Goal: Transaction & Acquisition: Obtain resource

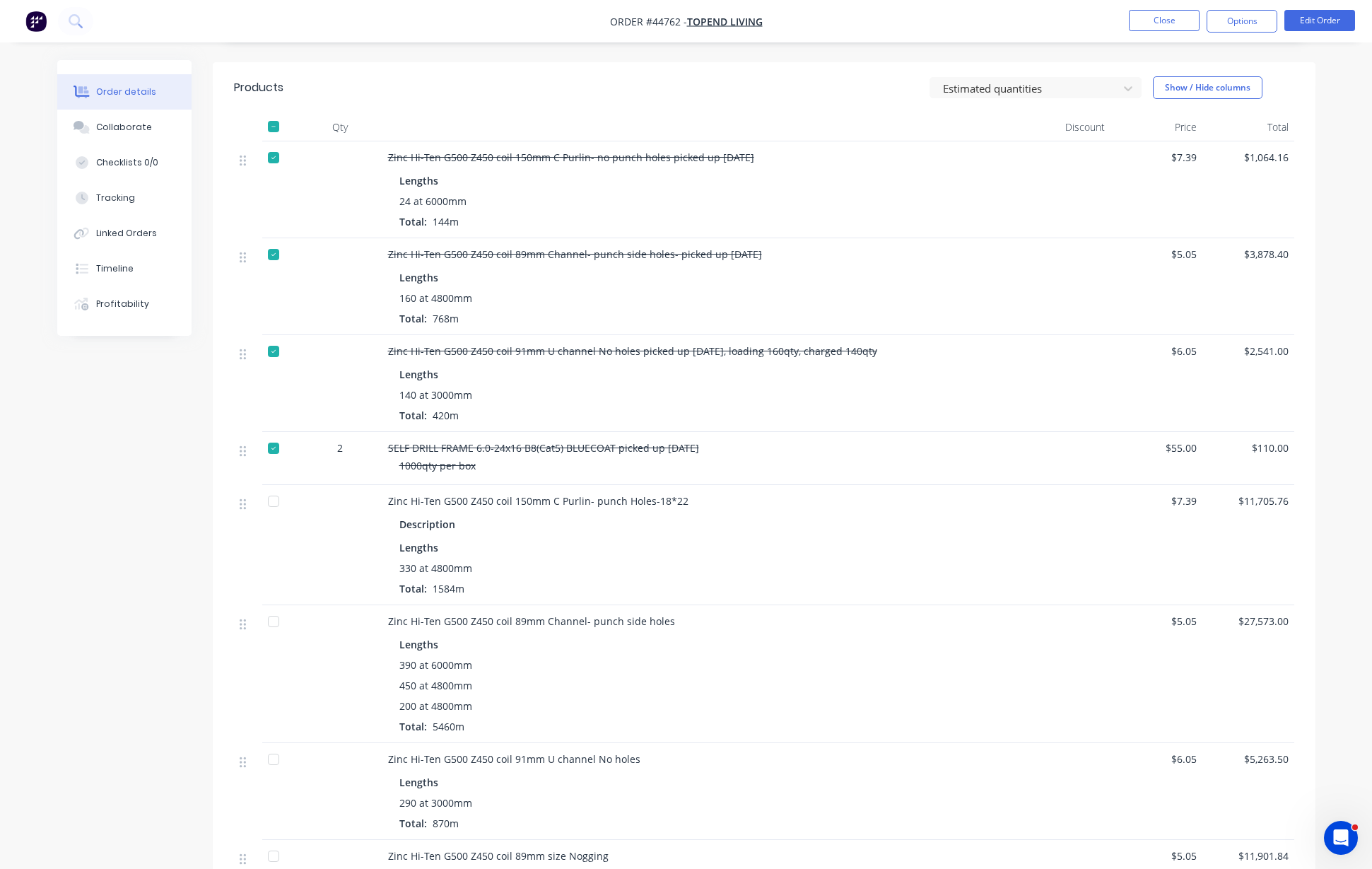
scroll to position [265, 0]
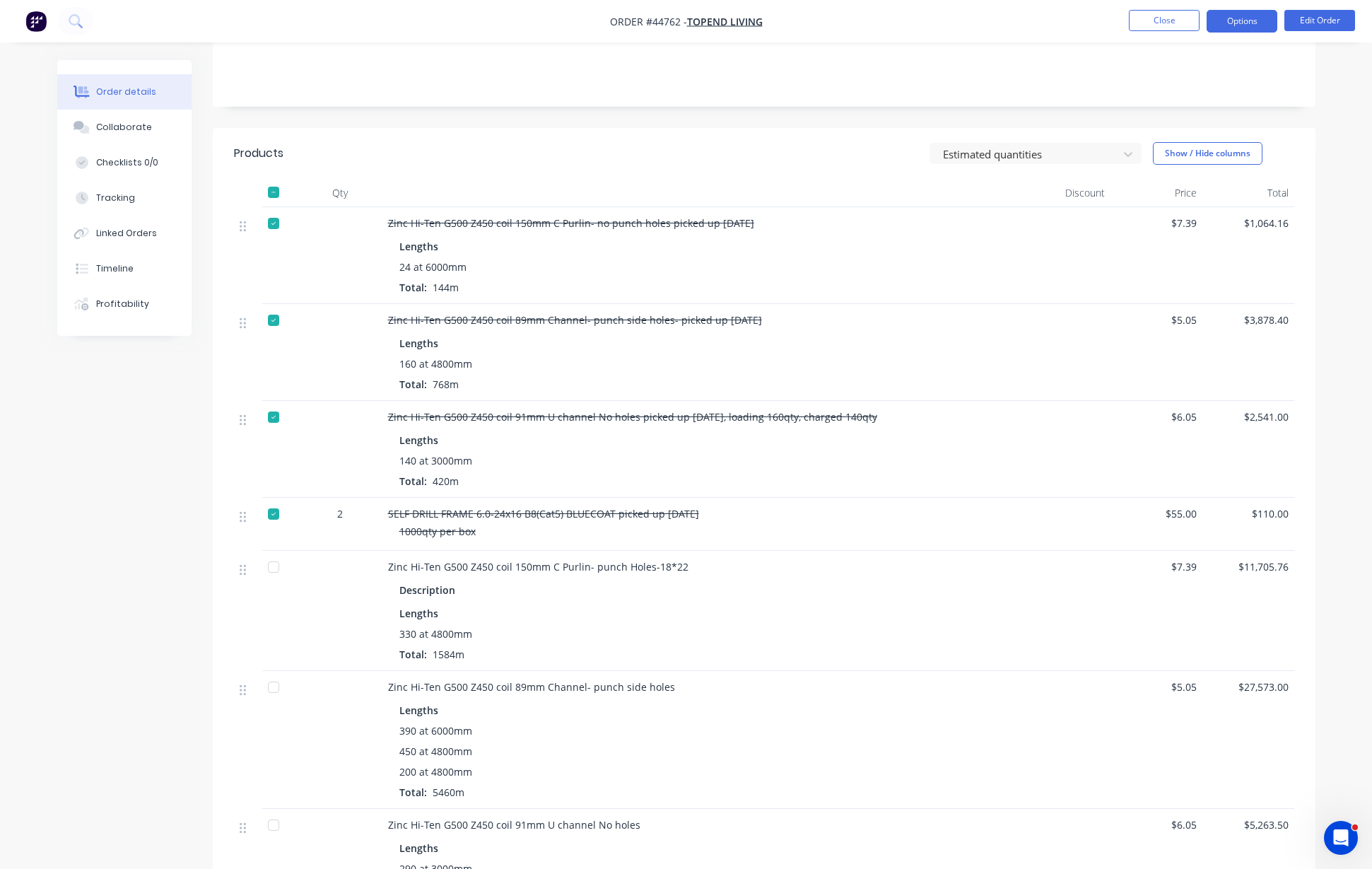
click at [1240, 22] on button "Options" at bounding box center [1242, 21] width 71 height 22
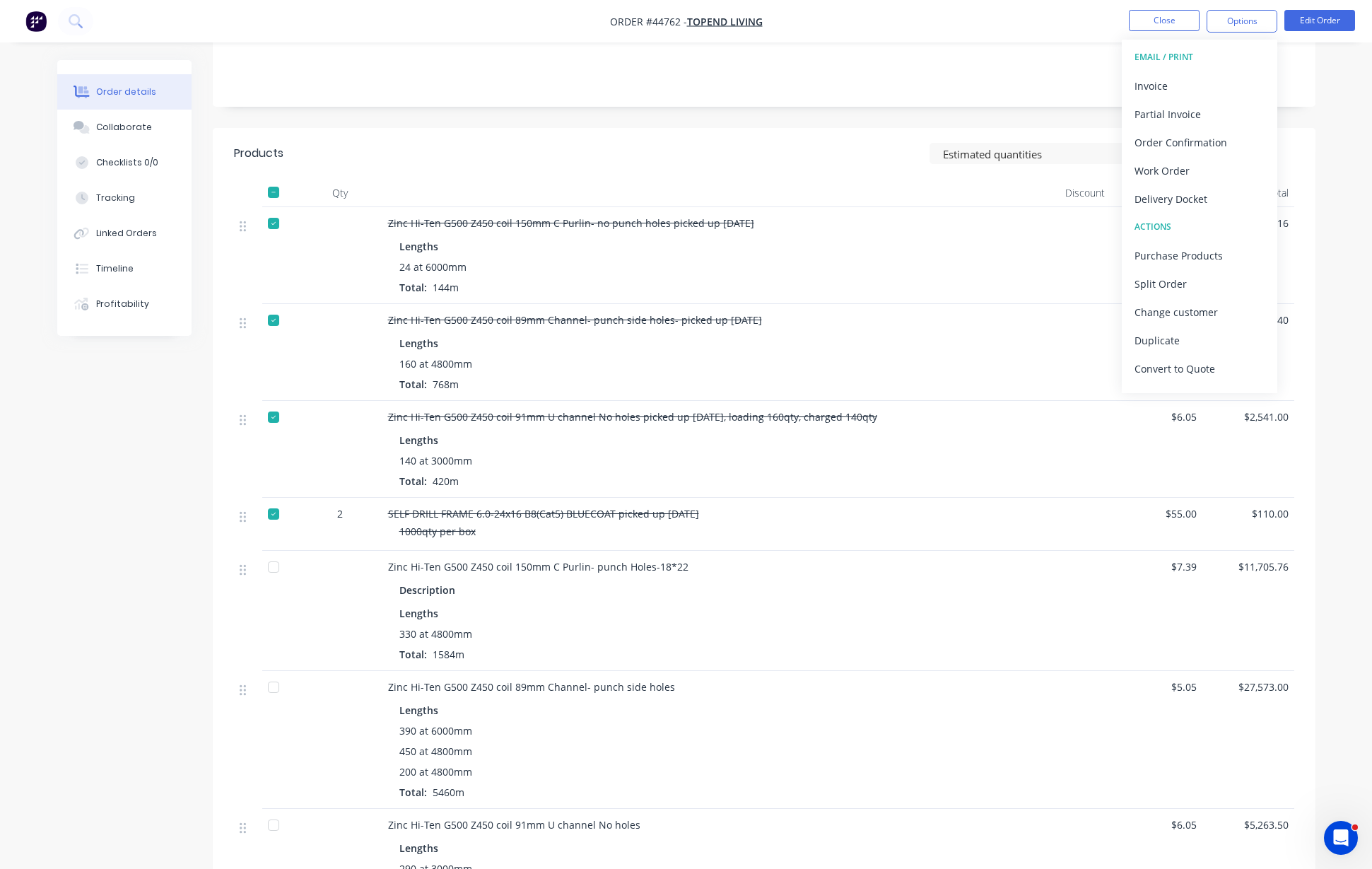
click at [1201, 193] on div "Delivery Docket" at bounding box center [1199, 199] width 130 height 21
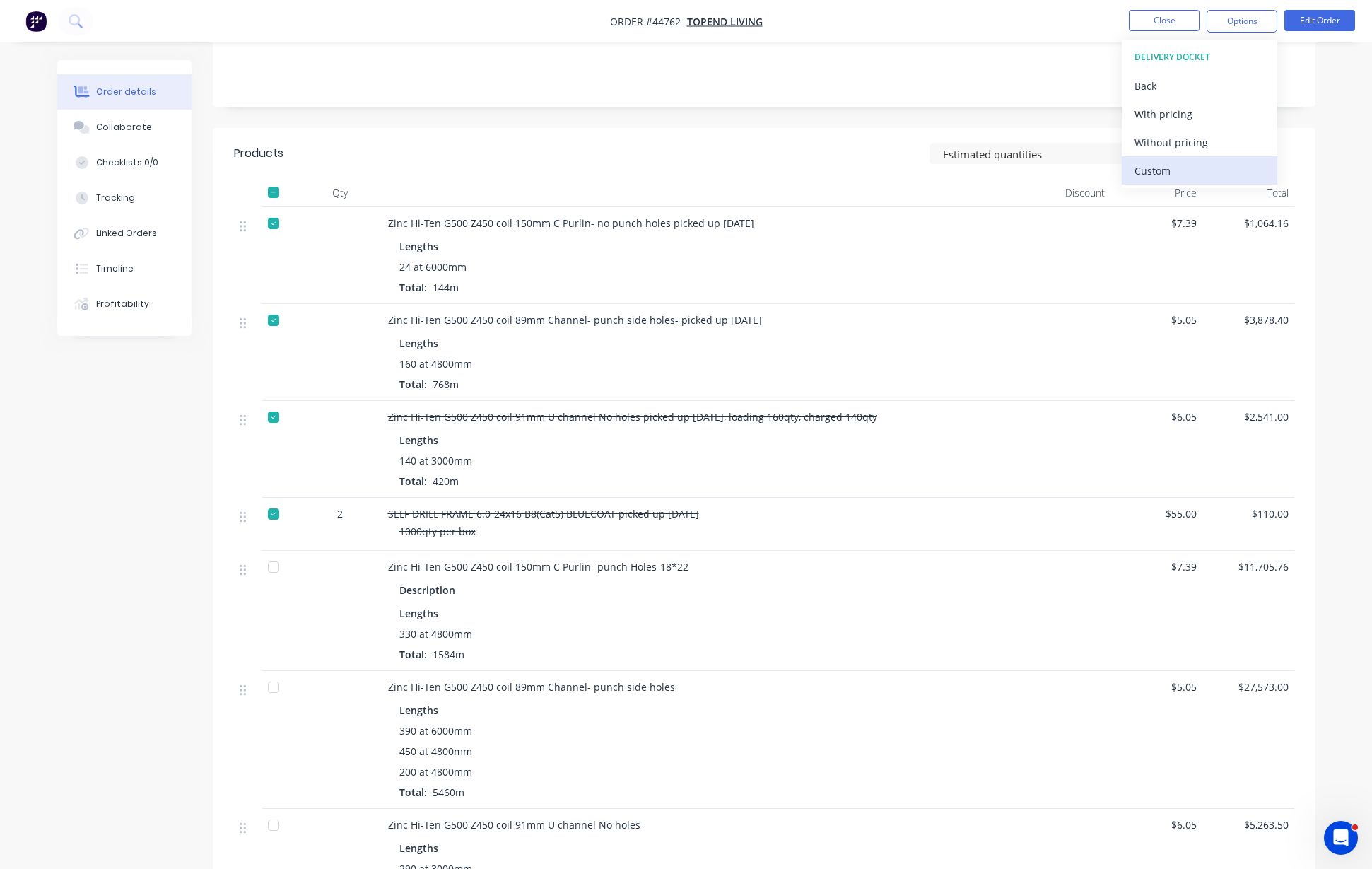
click at [1168, 167] on div "Custom" at bounding box center [1199, 170] width 130 height 21
click at [1192, 143] on div "Without pricing" at bounding box center [1199, 143] width 130 height 21
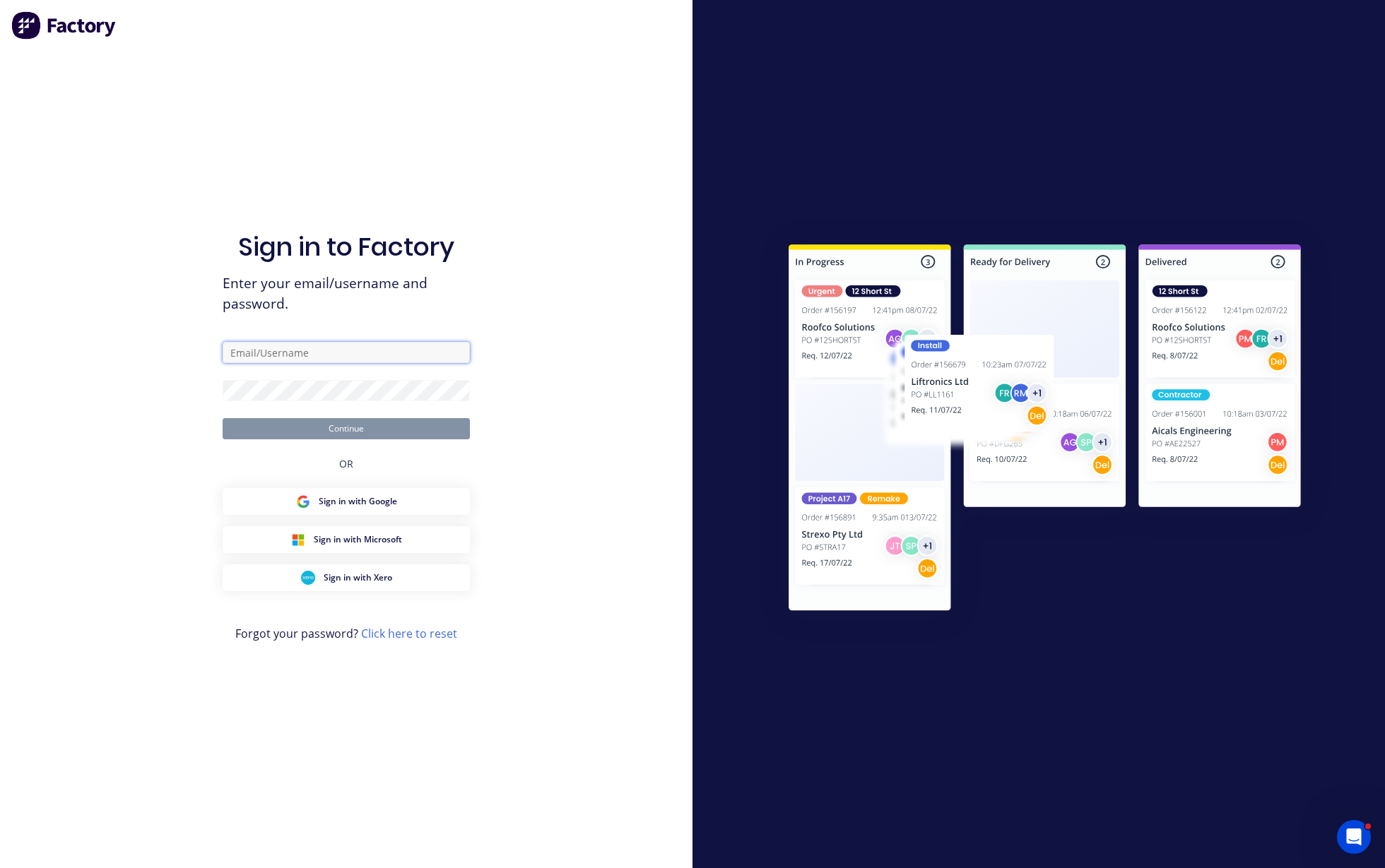
click at [298, 352] on input "text" at bounding box center [346, 352] width 247 height 22
type input "[PERSON_NAME][EMAIL_ADDRESS][DOMAIN_NAME]"
click at [389, 419] on button "Continue" at bounding box center [346, 429] width 247 height 22
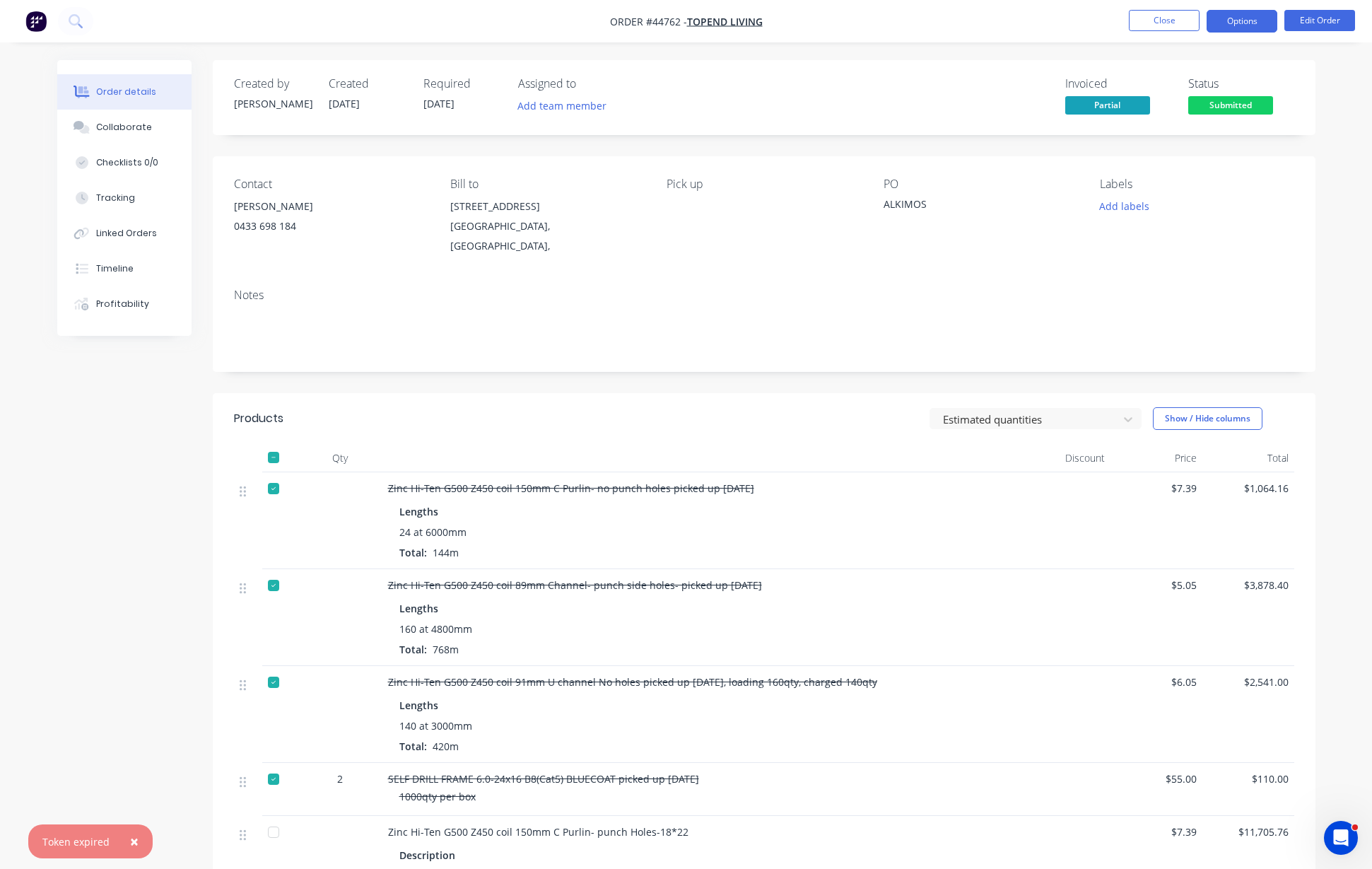
click at [1265, 17] on button "Options" at bounding box center [1242, 21] width 71 height 22
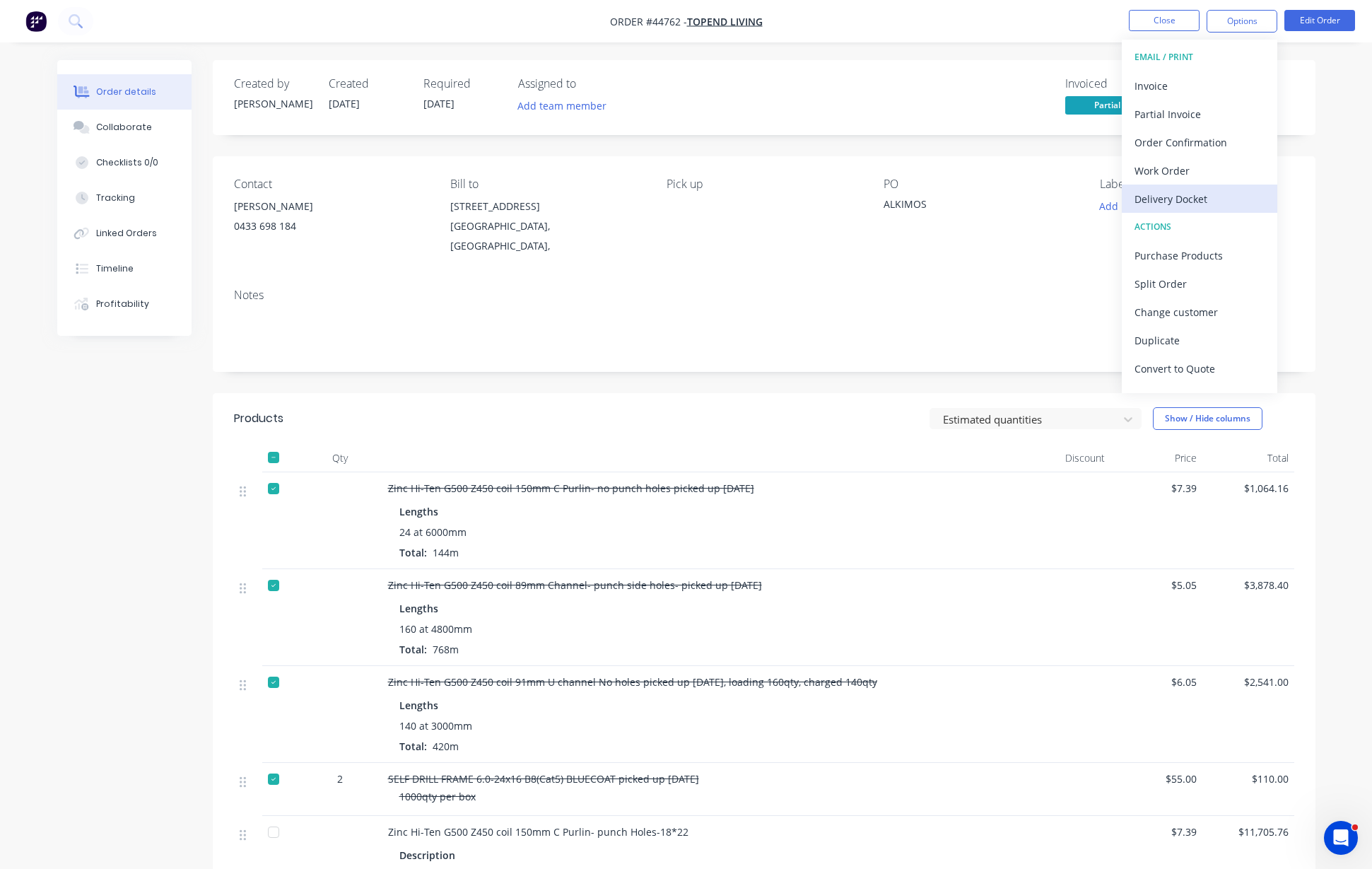
click at [1197, 191] on div "Delivery Docket" at bounding box center [1199, 199] width 130 height 21
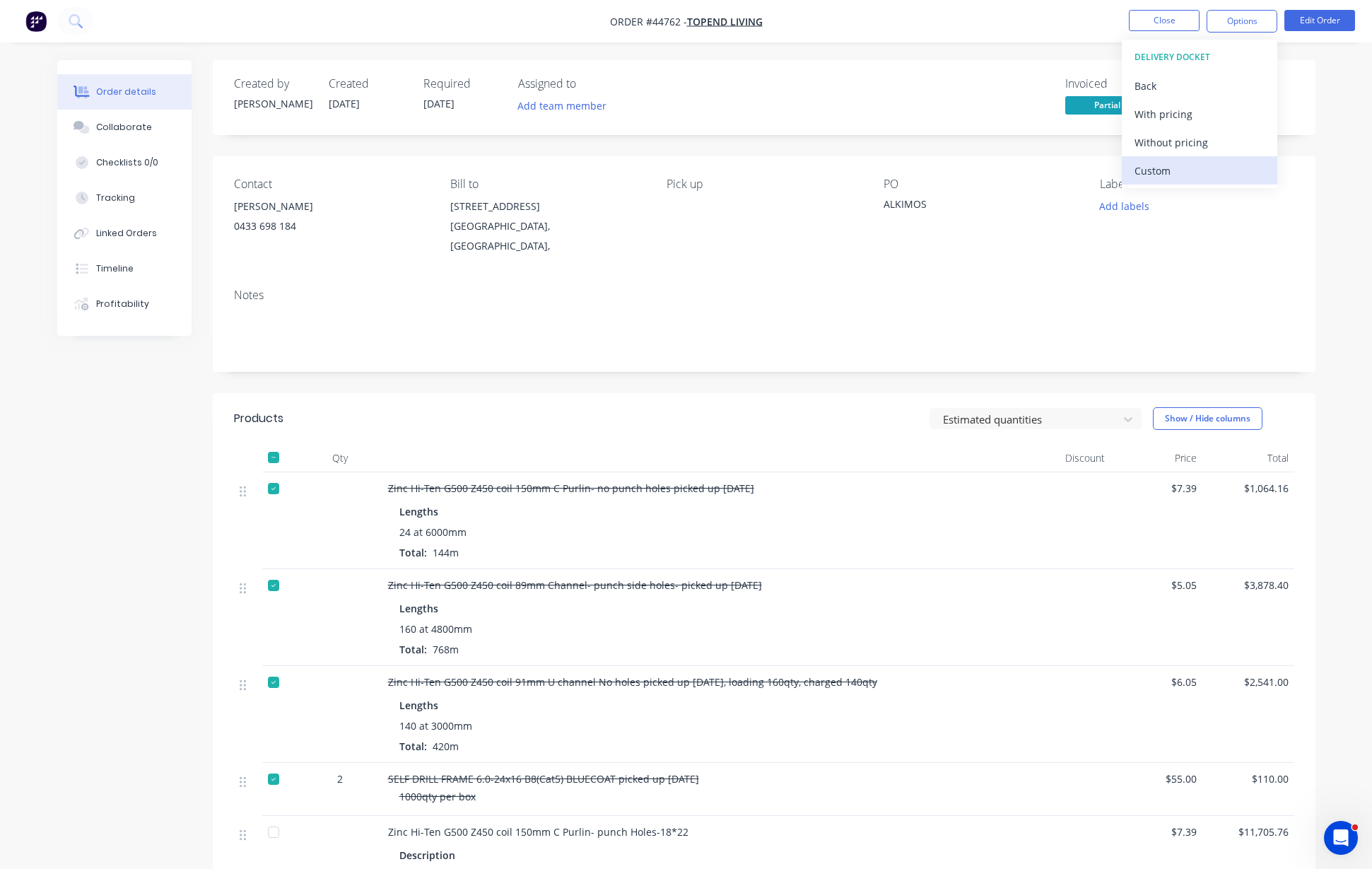
drag, startPoint x: 1180, startPoint y: 173, endPoint x: 1183, endPoint y: 166, distance: 7.6
click at [1180, 171] on div "Custom" at bounding box center [1199, 170] width 130 height 21
click at [1199, 143] on div "Without pricing" at bounding box center [1199, 143] width 130 height 21
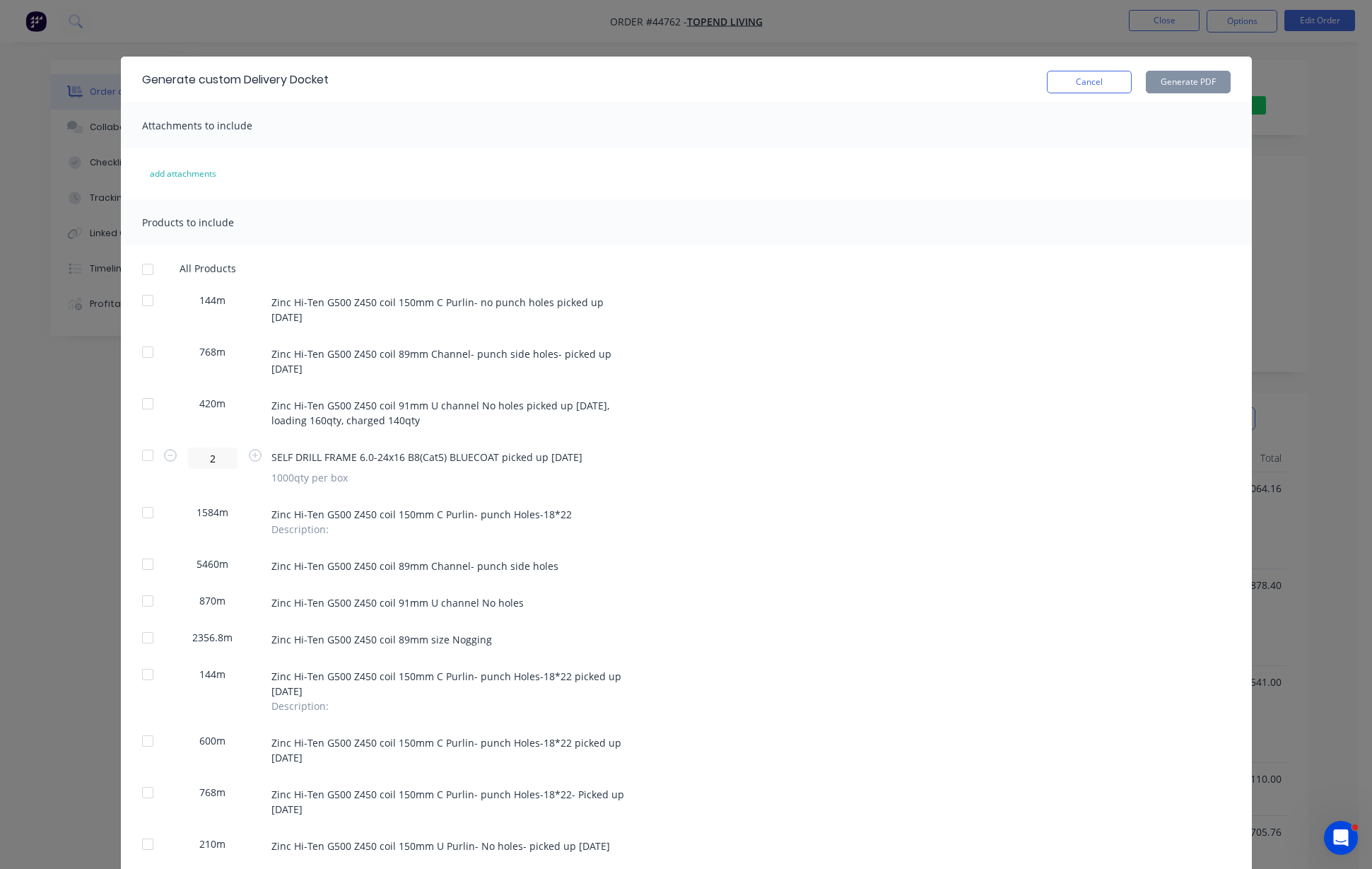
click at [139, 305] on div at bounding box center [147, 300] width 29 height 29
click at [141, 356] on div at bounding box center [147, 352] width 29 height 29
click at [139, 402] on div at bounding box center [147, 404] width 29 height 29
click at [149, 455] on div at bounding box center [147, 455] width 29 height 29
click at [1196, 86] on button "Generate PDF" at bounding box center [1188, 82] width 85 height 22
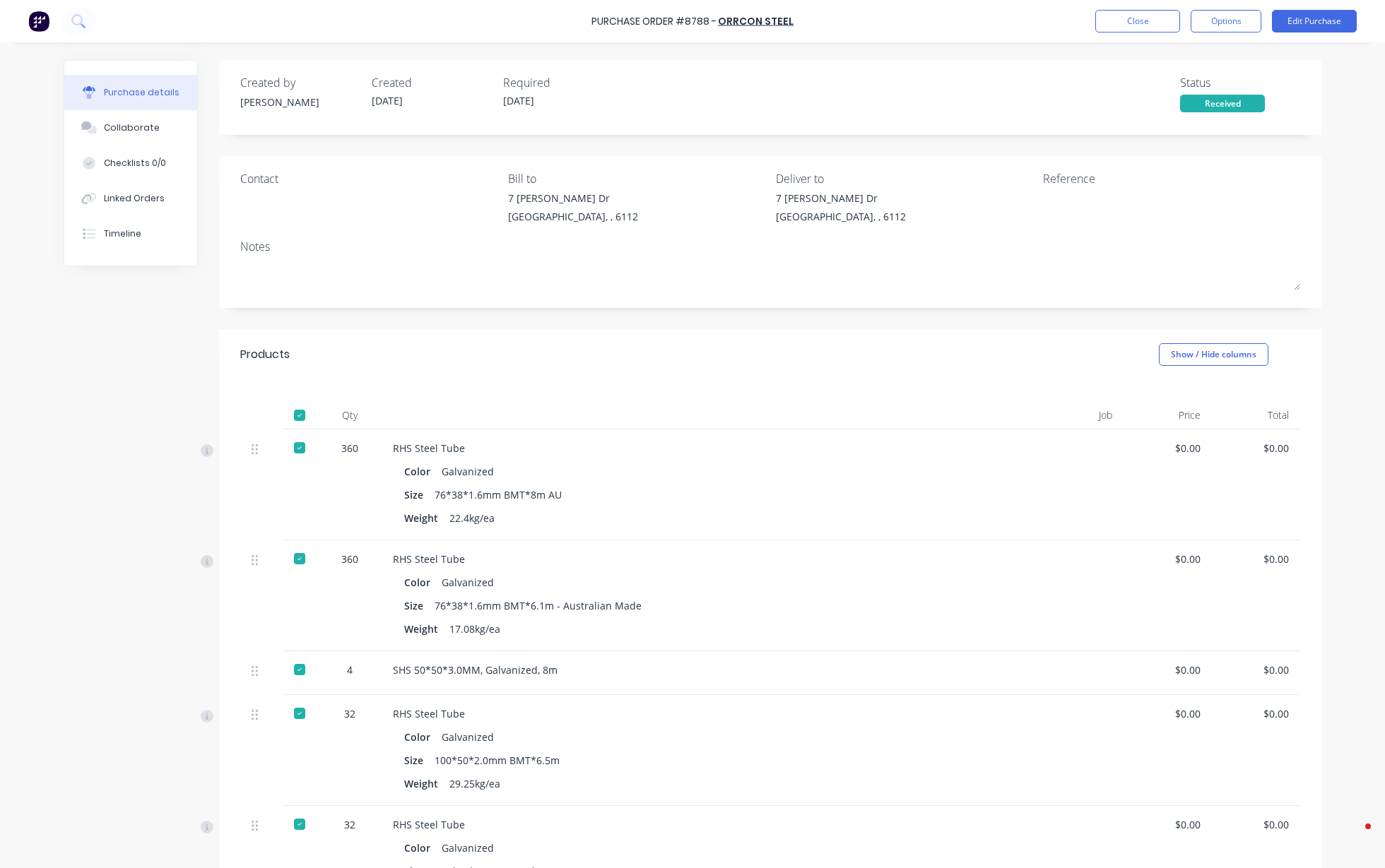
click at [1119, 25] on button "Close" at bounding box center [1137, 21] width 85 height 22
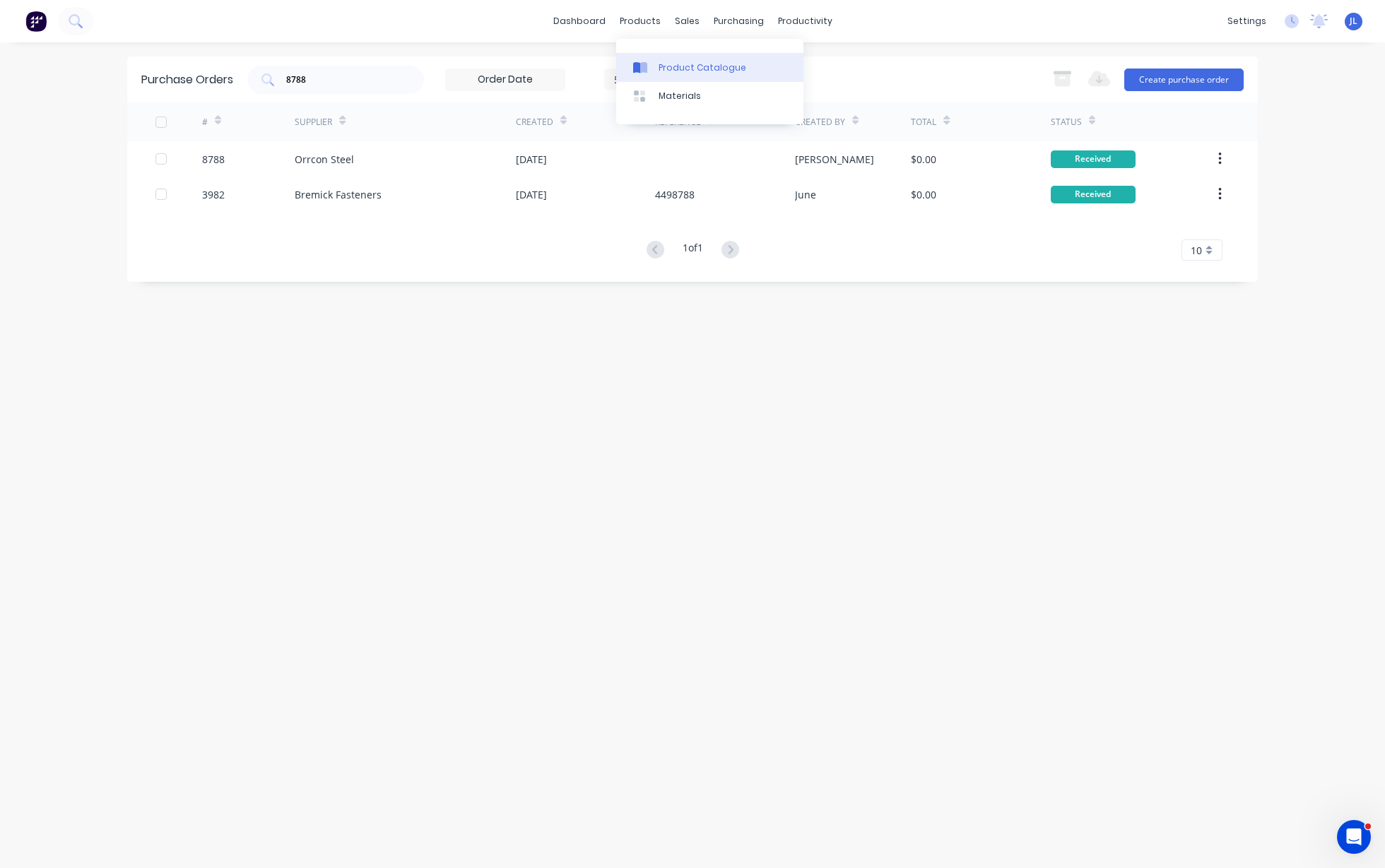
click at [665, 71] on div "Product Catalogue" at bounding box center [702, 68] width 88 height 13
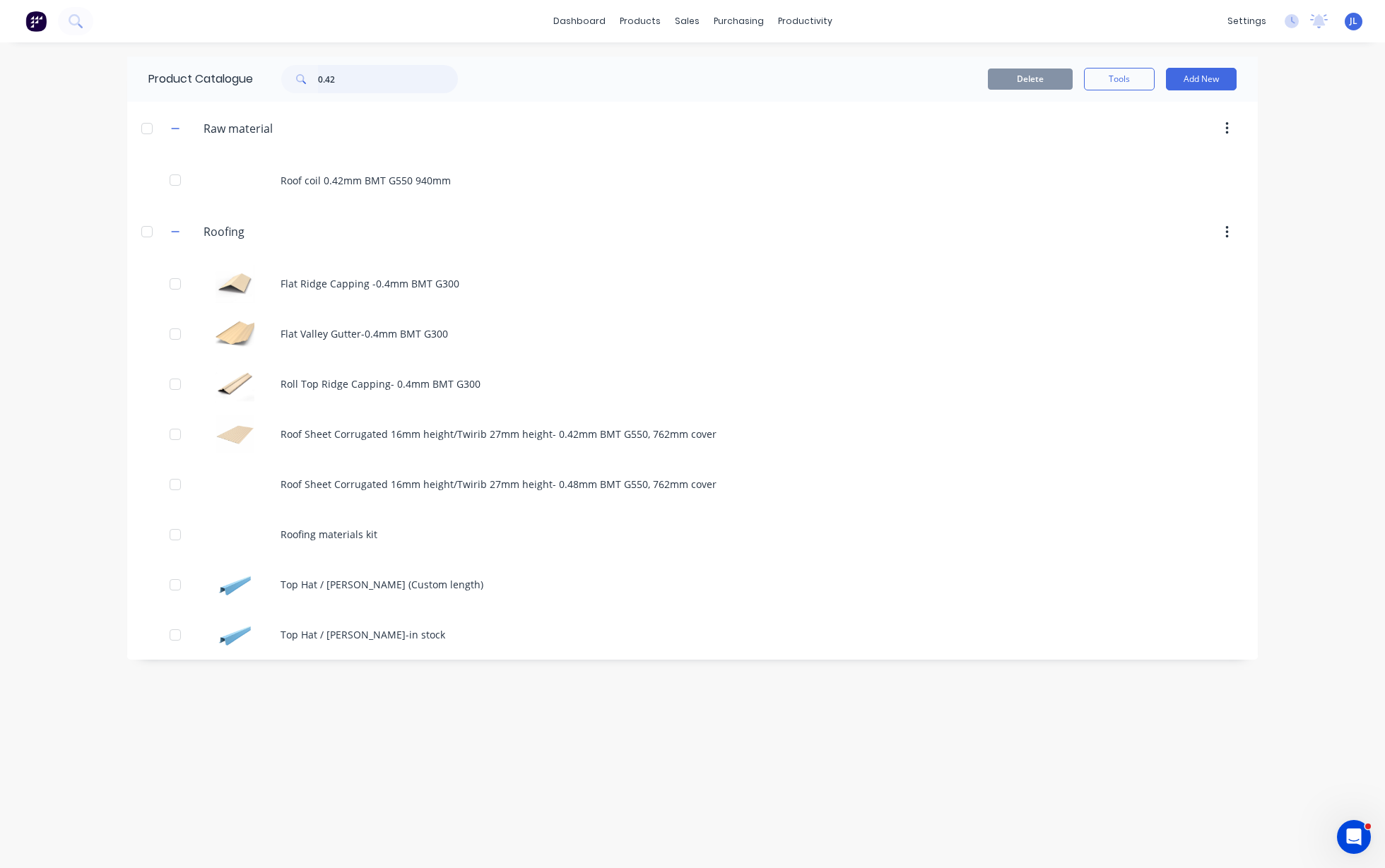
click at [389, 73] on input "0.42" at bounding box center [388, 78] width 140 height 28
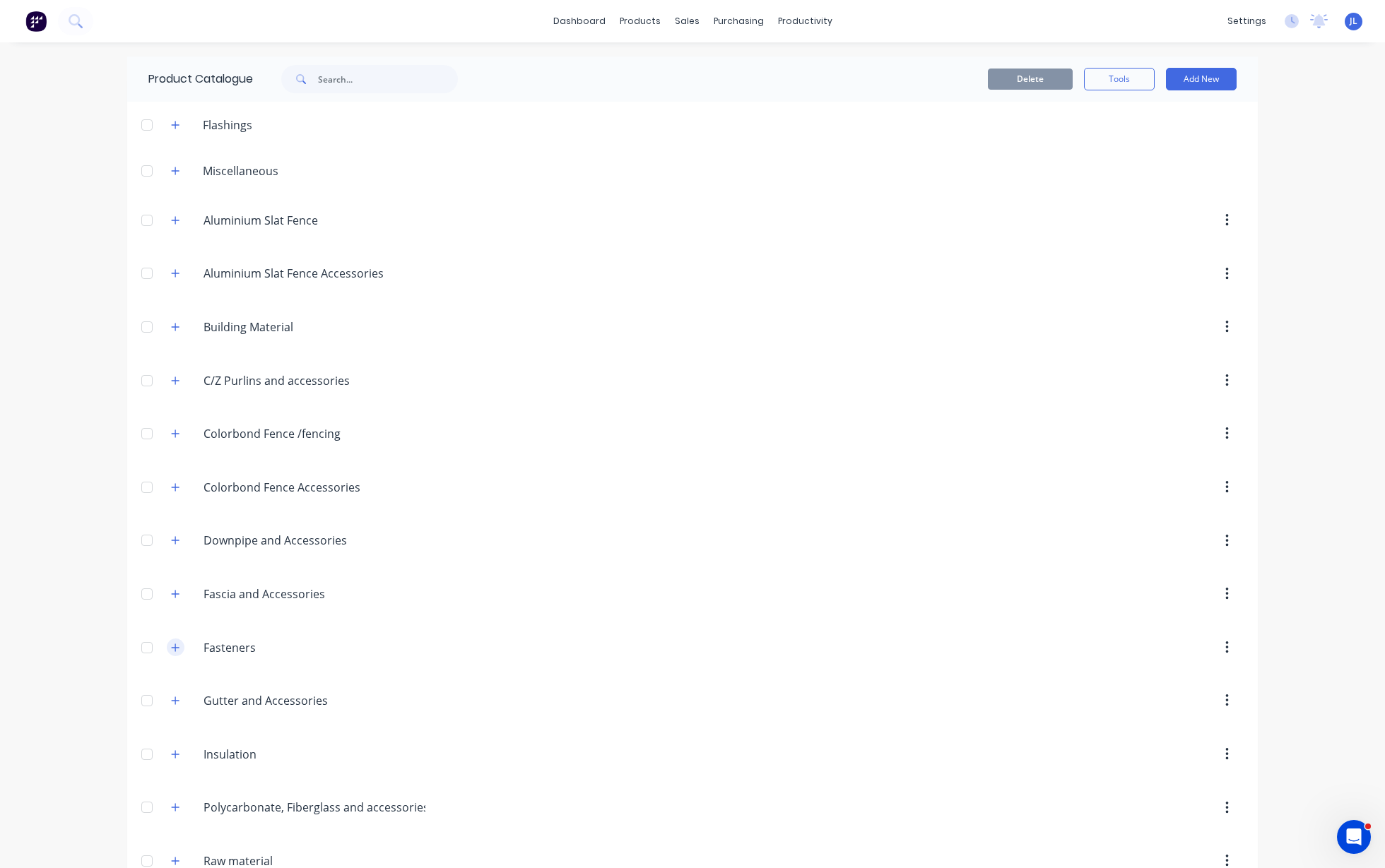
click at [172, 649] on icon "button" at bounding box center [176, 647] width 8 height 8
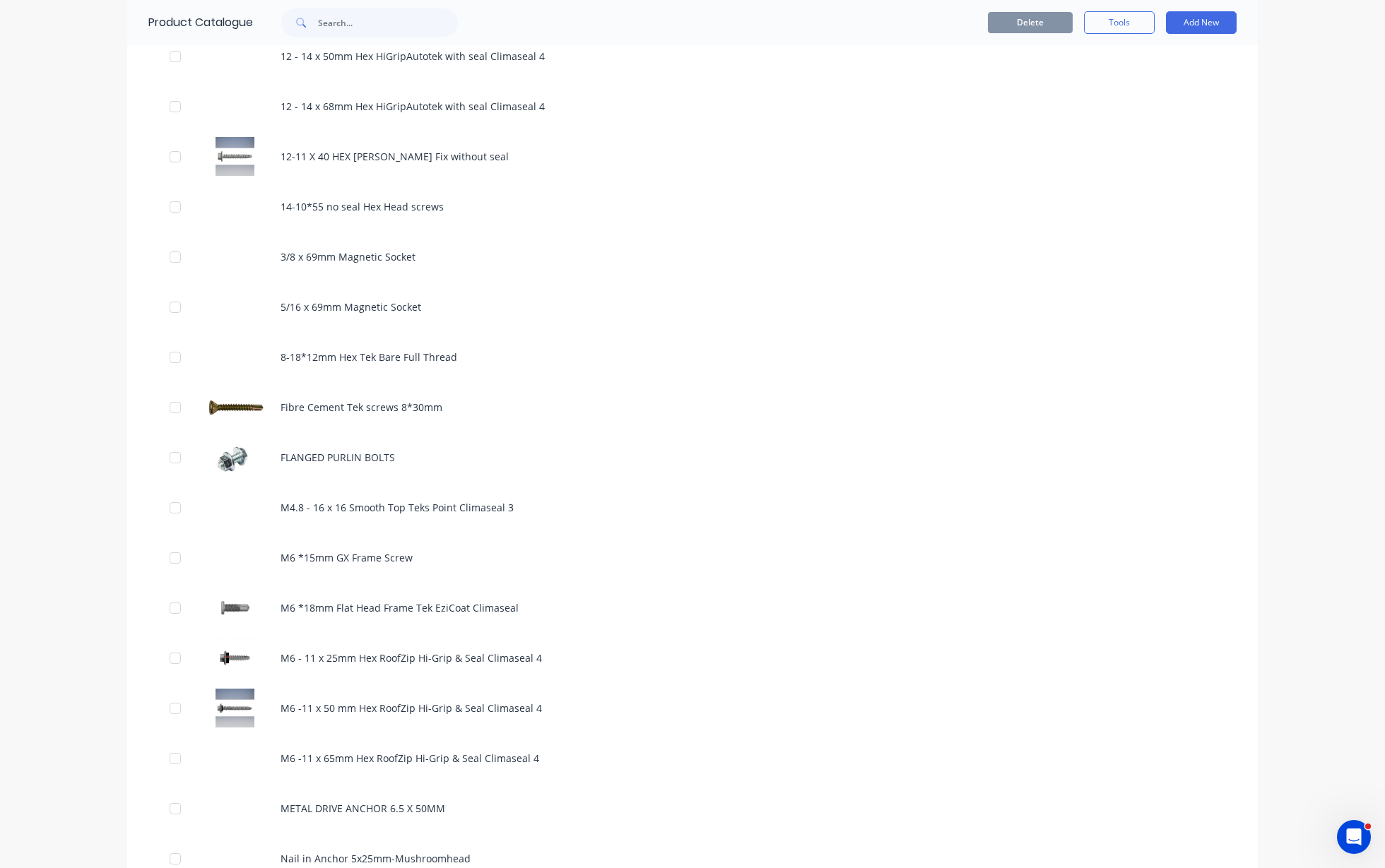
scroll to position [1147, 0]
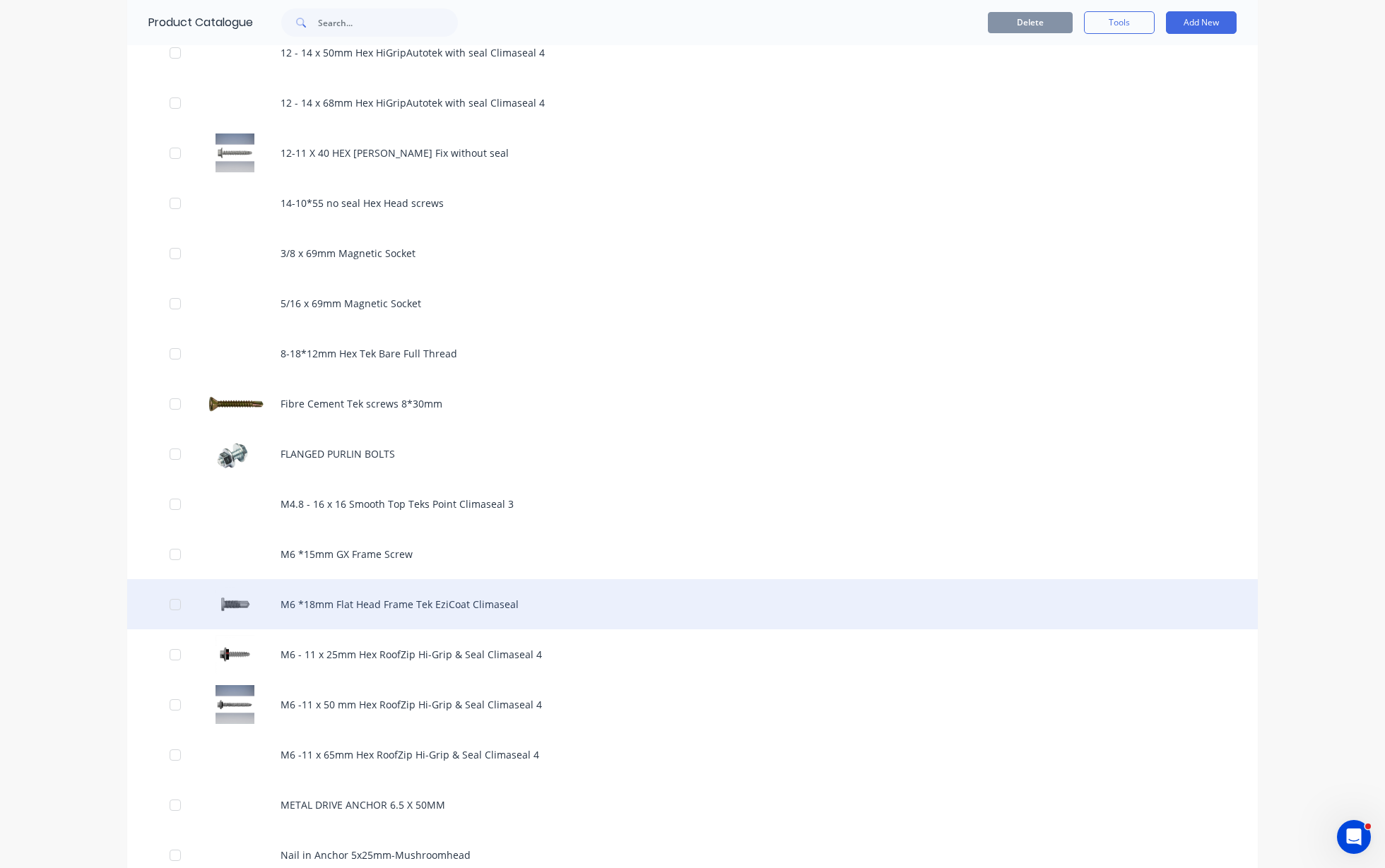
click at [393, 608] on div "M6 *18mm Flat Head Frame Tek EziCoat Climaseal" at bounding box center [692, 603] width 1130 height 50
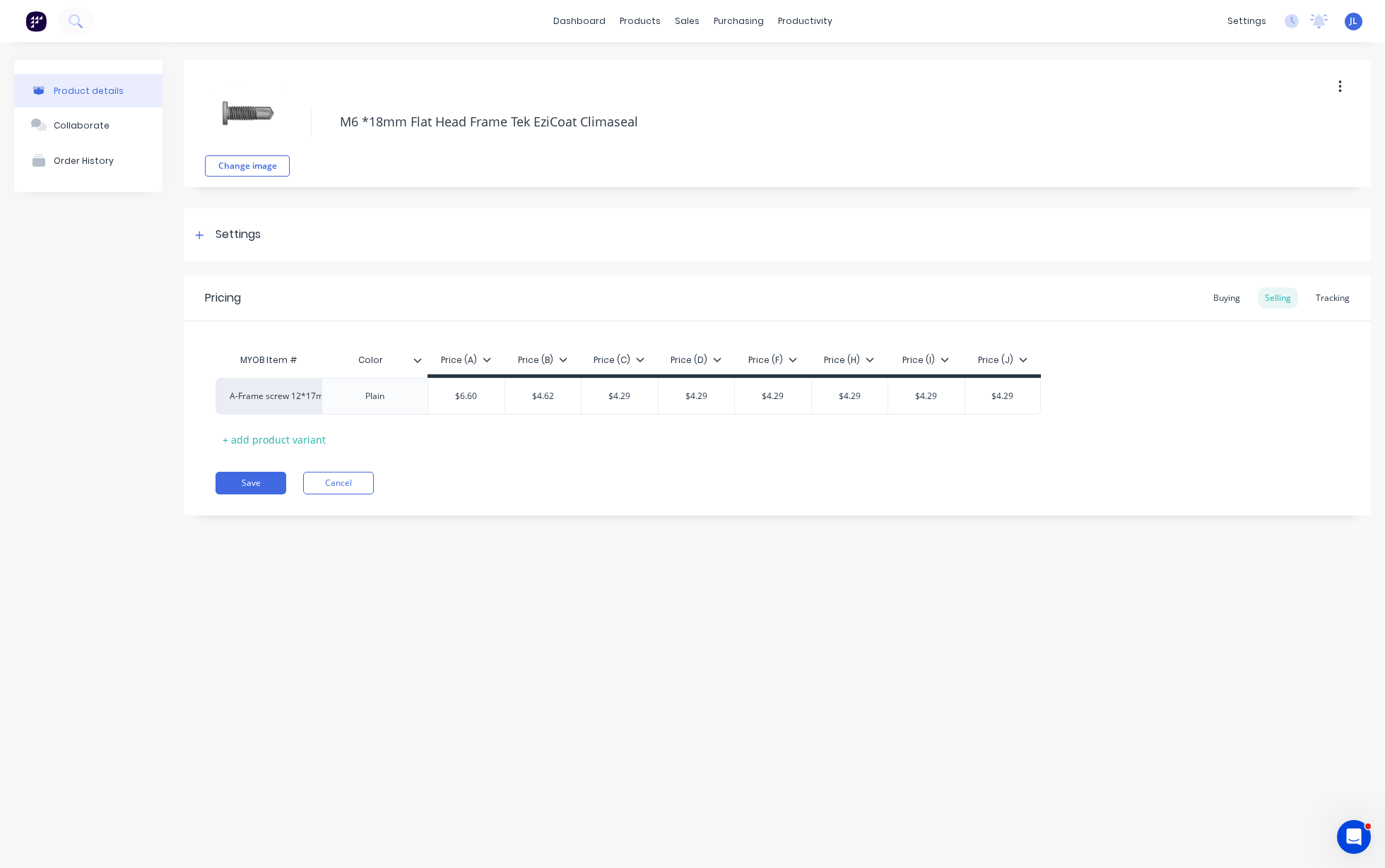
drag, startPoint x: 681, startPoint y: 115, endPoint x: 309, endPoint y: 128, distance: 372.2
click at [309, 128] on div "Change image M6 *18mm Flat Head Frame Tek EziCoat Climaseal" at bounding box center [778, 123] width 1187 height 127
type textarea "x"
